Goal: Navigation & Orientation: Find specific page/section

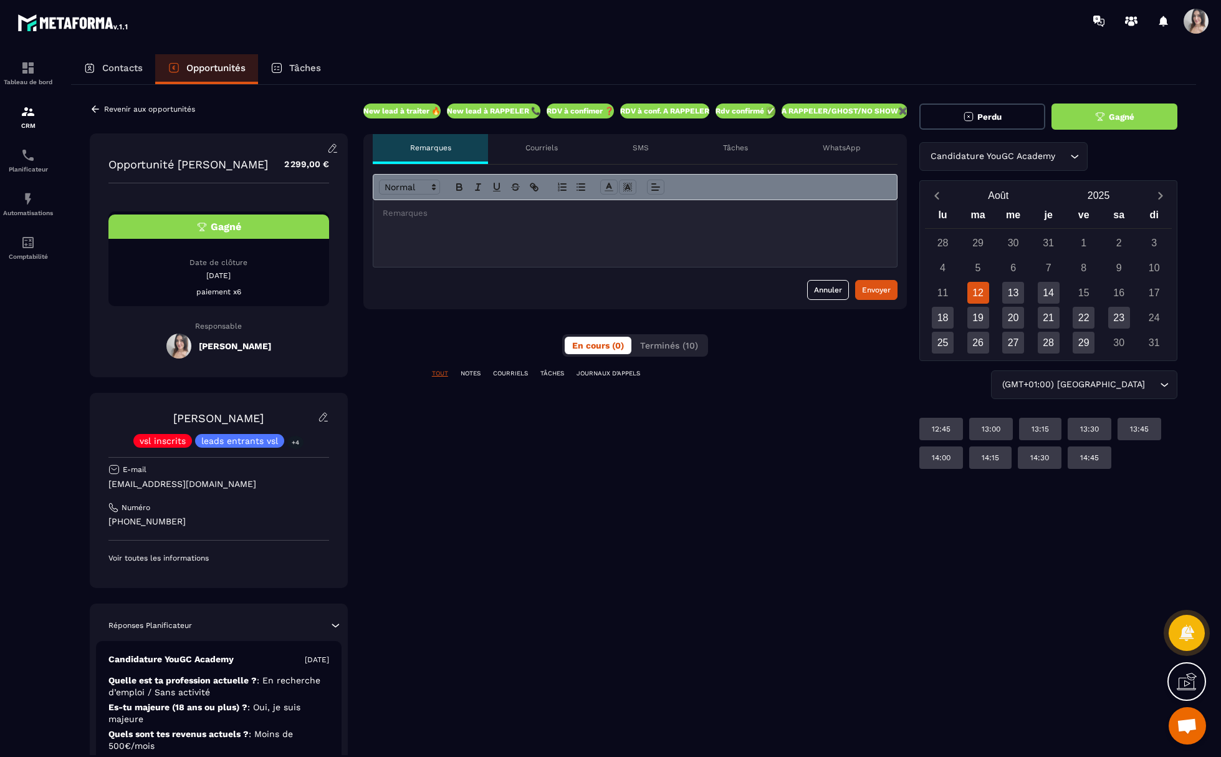
click at [1103, 126] on button "Gagné" at bounding box center [1114, 116] width 126 height 26
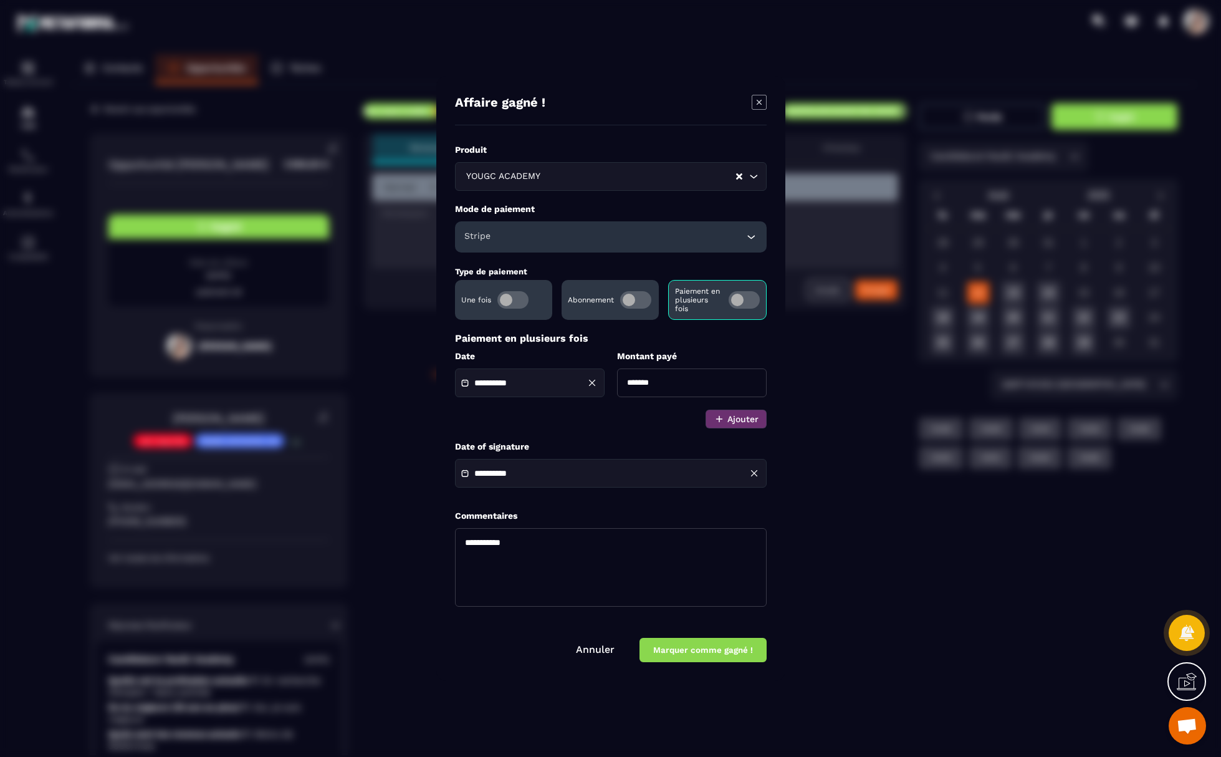
click at [599, 649] on link "Annuler" at bounding box center [595, 649] width 39 height 12
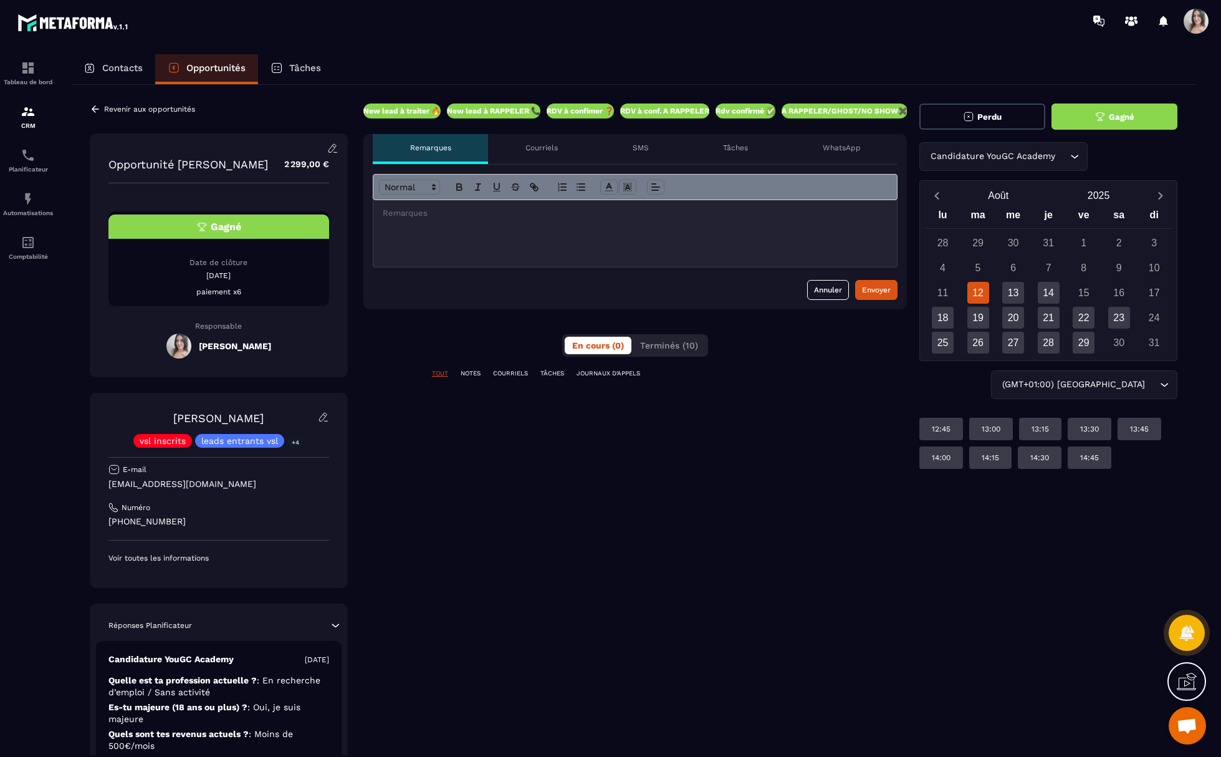
click at [125, 79] on div "Contacts" at bounding box center [113, 69] width 84 height 30
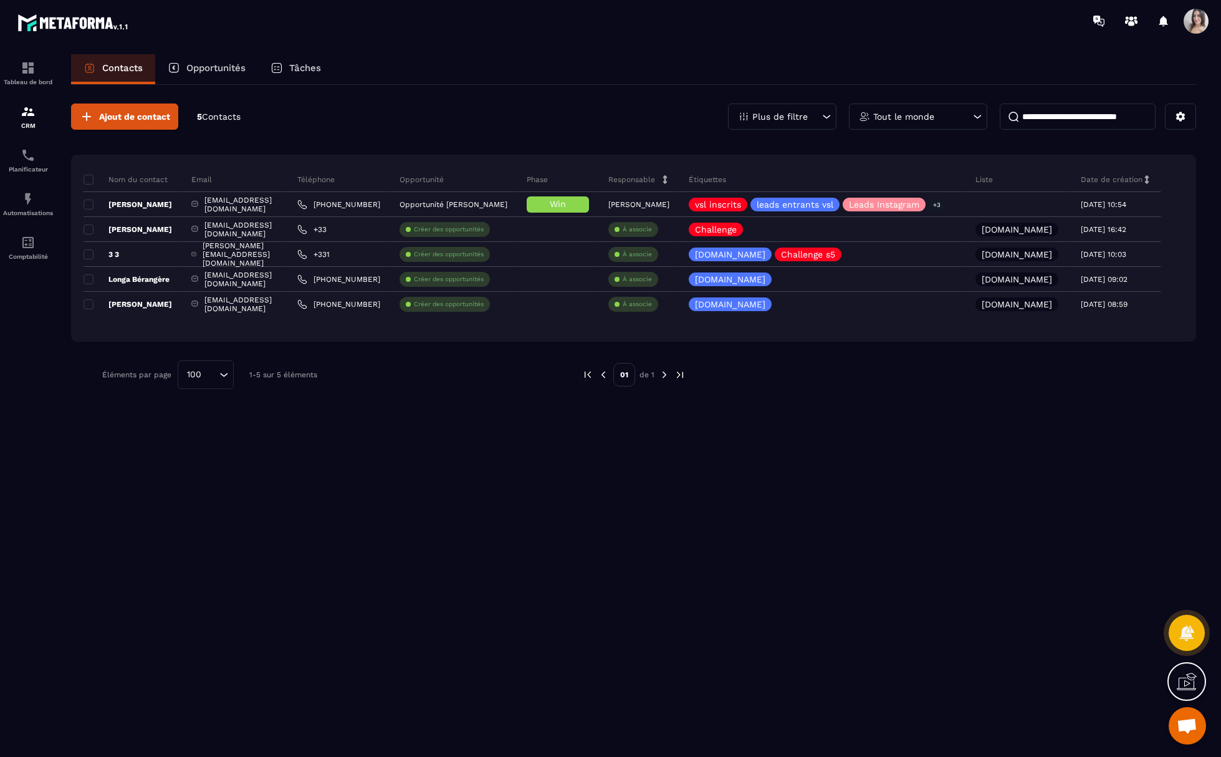
click at [198, 78] on div "Opportunités" at bounding box center [206, 69] width 103 height 30
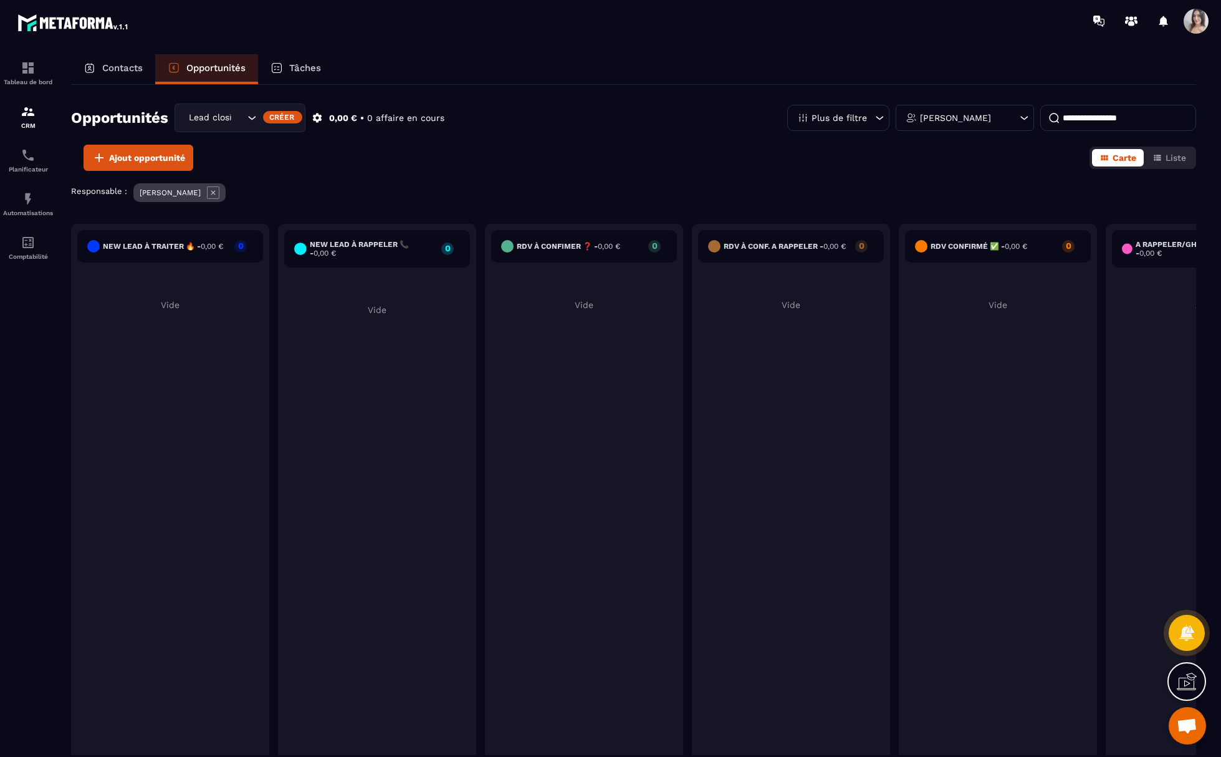
click at [305, 71] on p "Tâches" at bounding box center [305, 67] width 32 height 11
